Goal: Task Accomplishment & Management: Use online tool/utility

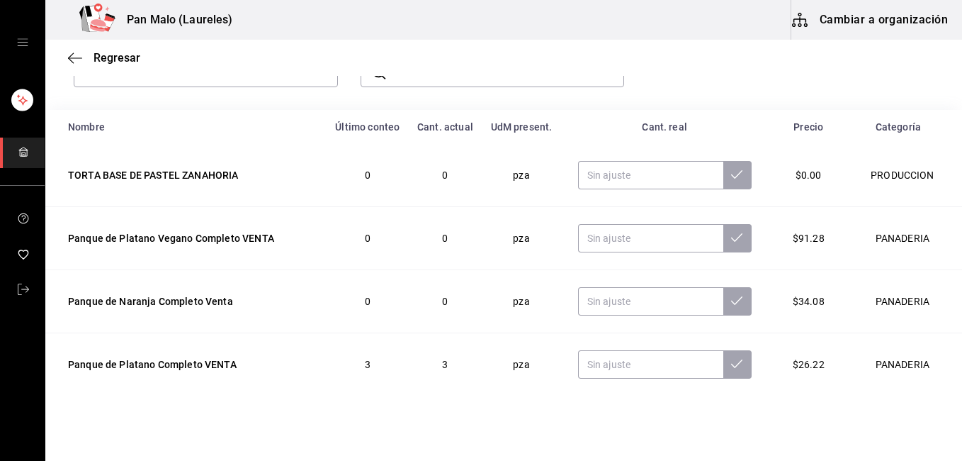
scroll to position [24, 0]
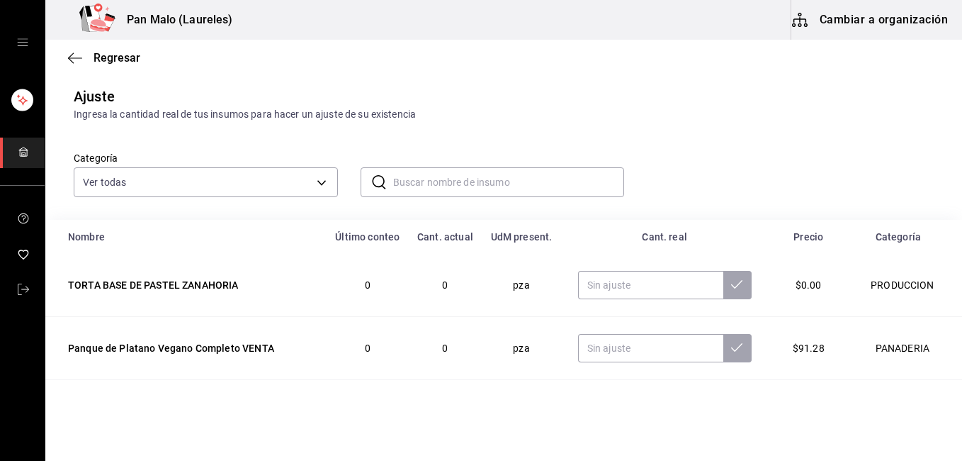
click at [472, 182] on input "text" at bounding box center [509, 182] width 232 height 28
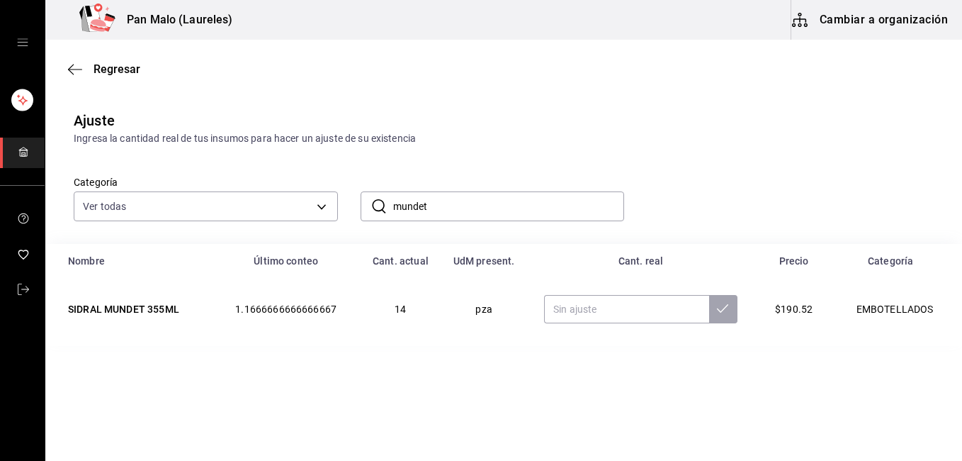
scroll to position [0, 0]
type input "mundet"
click at [655, 306] on input "text" at bounding box center [626, 309] width 165 height 28
type input "13.00"
click at [721, 300] on button at bounding box center [723, 309] width 28 height 28
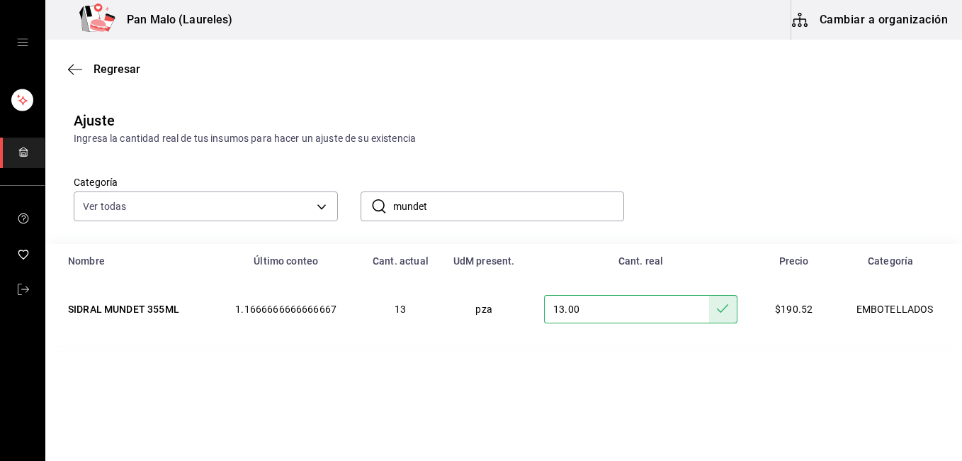
click at [536, 210] on input "mundet" at bounding box center [509, 206] width 232 height 28
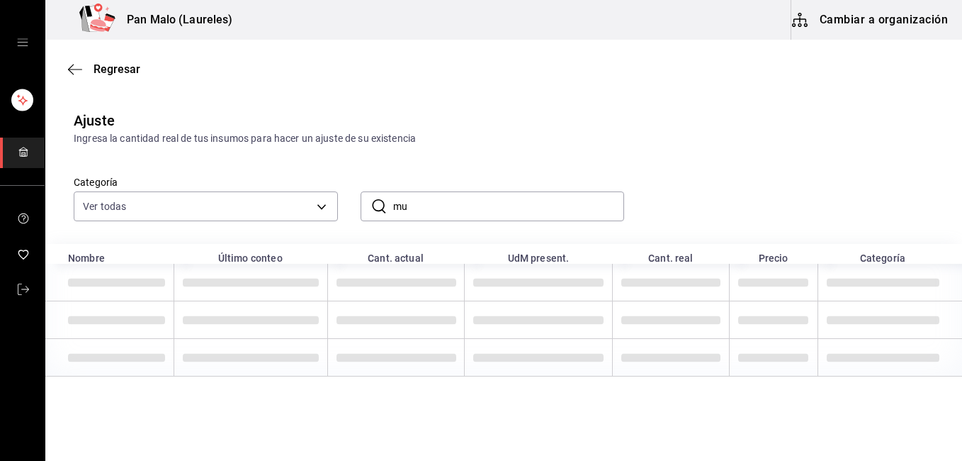
type input "m"
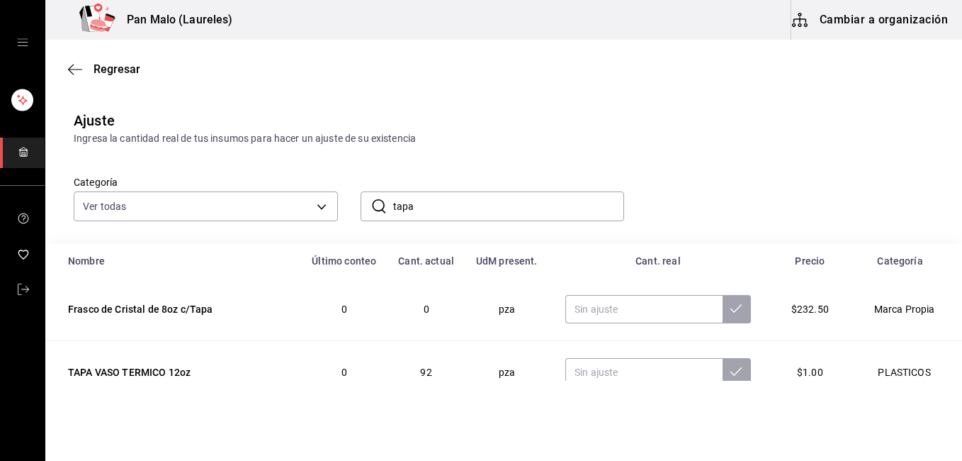
click at [536, 210] on input "tapa" at bounding box center [509, 206] width 232 height 28
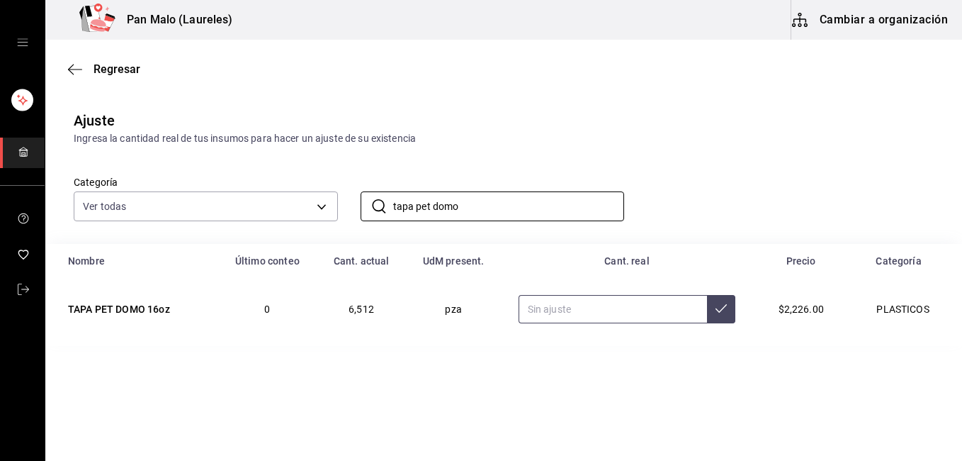
type input "tapa pet domo"
click at [637, 308] on input "text" at bounding box center [613, 309] width 189 height 28
type input "733.00"
click at [716, 307] on icon at bounding box center [721, 308] width 11 height 11
click at [507, 203] on input "tapa pet domo" at bounding box center [509, 206] width 232 height 28
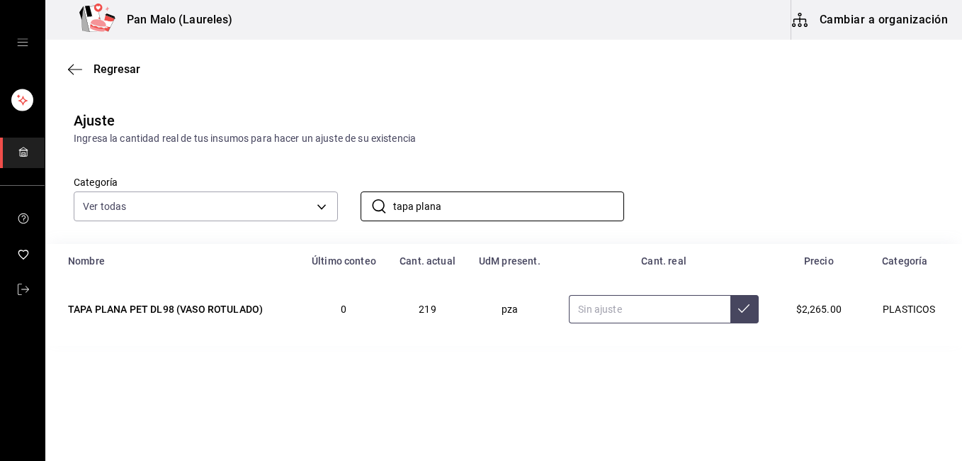
type input "tapa plana"
click at [619, 315] on input "text" at bounding box center [649, 309] width 161 height 28
type input "167.00"
click at [749, 300] on button at bounding box center [745, 309] width 28 height 28
click at [495, 217] on input "tapa plana" at bounding box center [509, 206] width 232 height 28
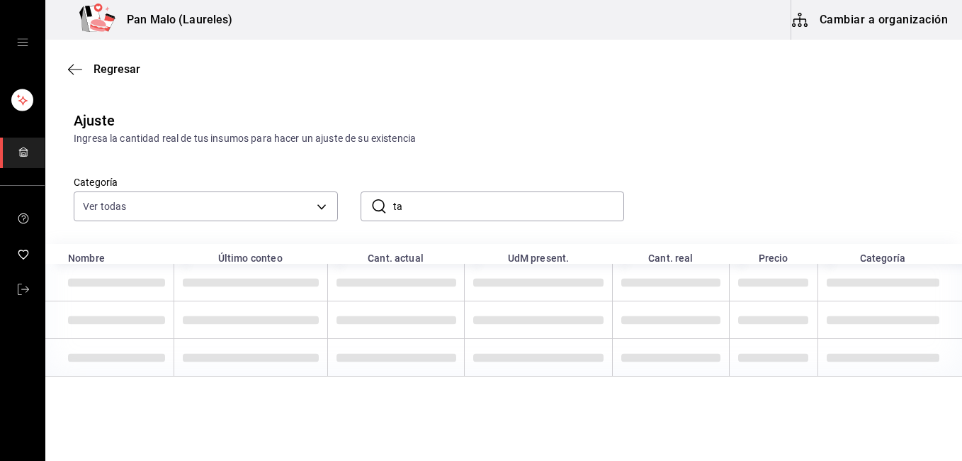
type input "t"
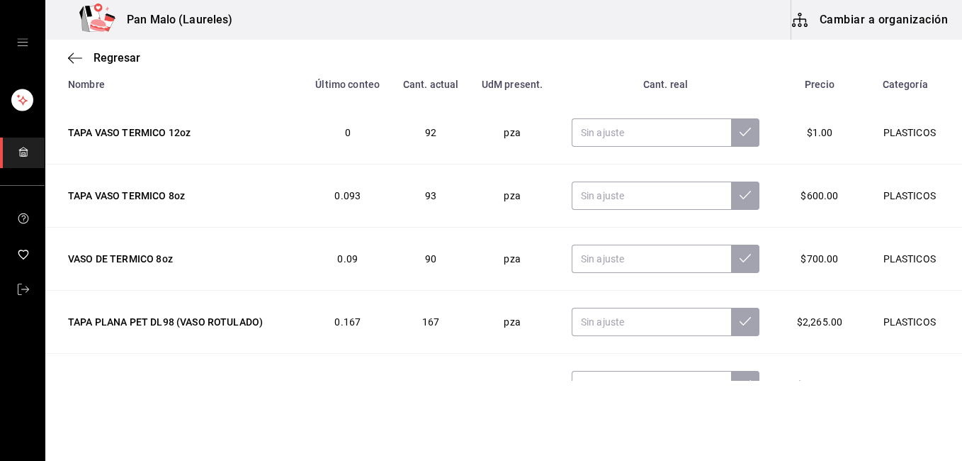
scroll to position [235, 0]
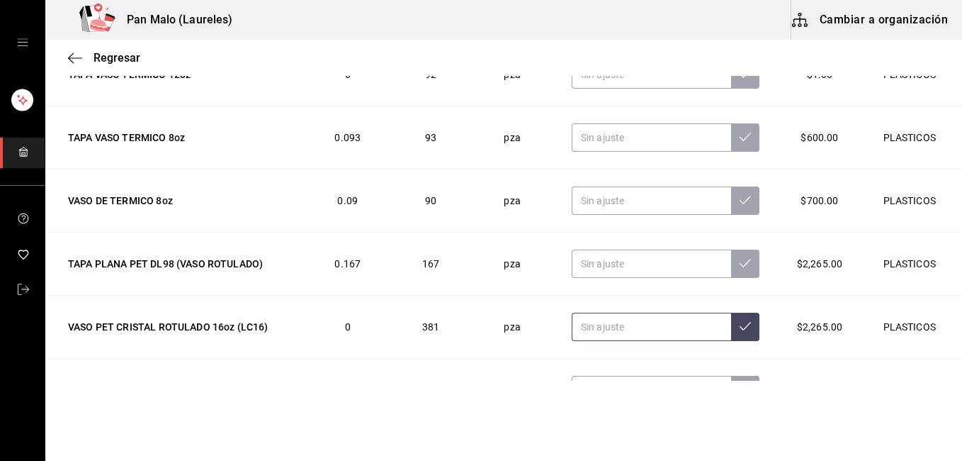
type input "vaso"
click at [620, 331] on input "text" at bounding box center [652, 327] width 160 height 28
click at [18, 291] on icon "mailbox folders" at bounding box center [23, 288] width 11 height 11
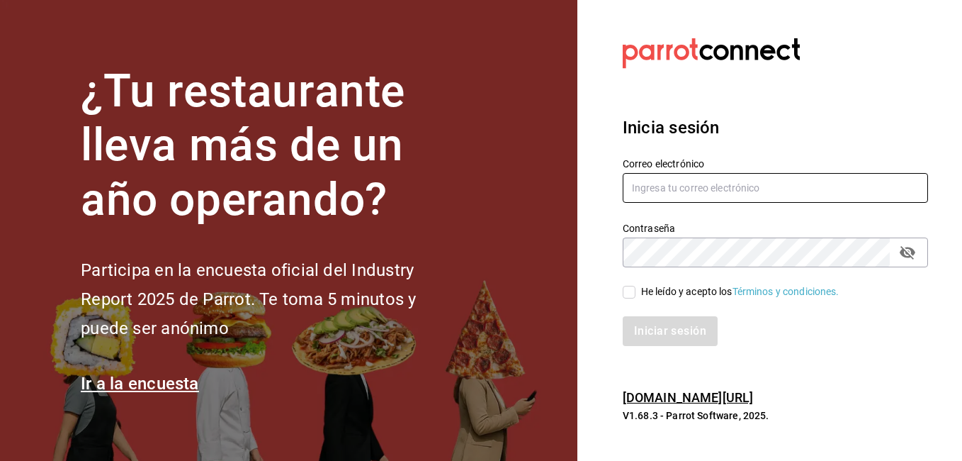
type input "[EMAIL_ADDRESS][DOMAIN_NAME]"
